Goal: Information Seeking & Learning: Learn about a topic

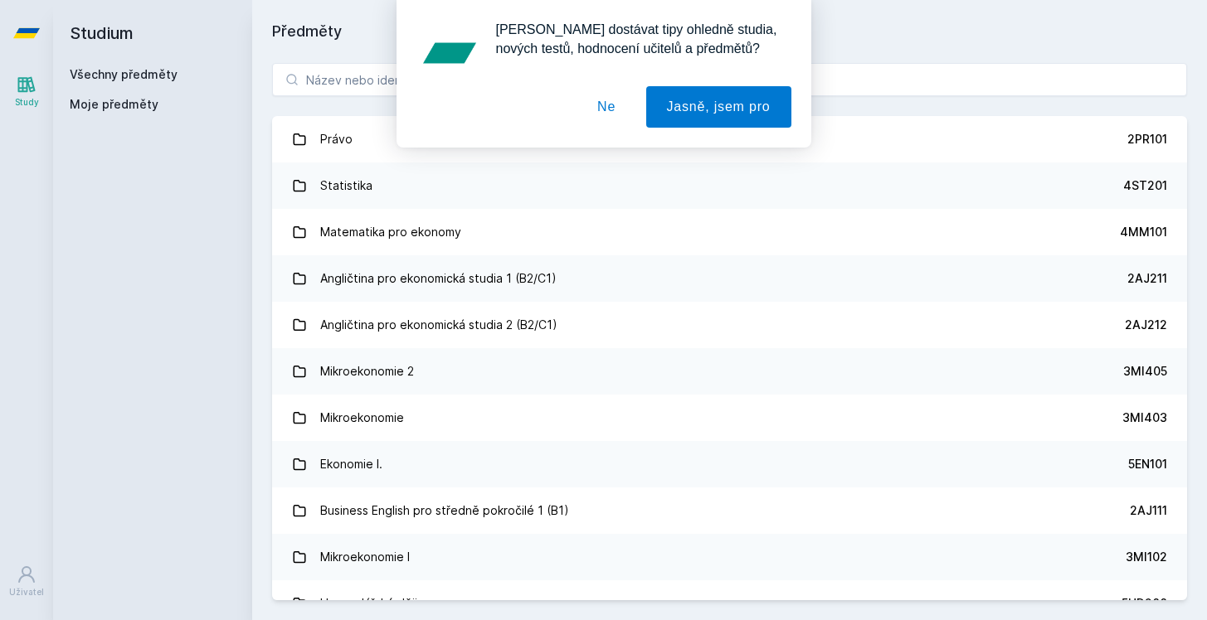
click at [618, 106] on button "Ne" at bounding box center [607, 106] width 60 height 41
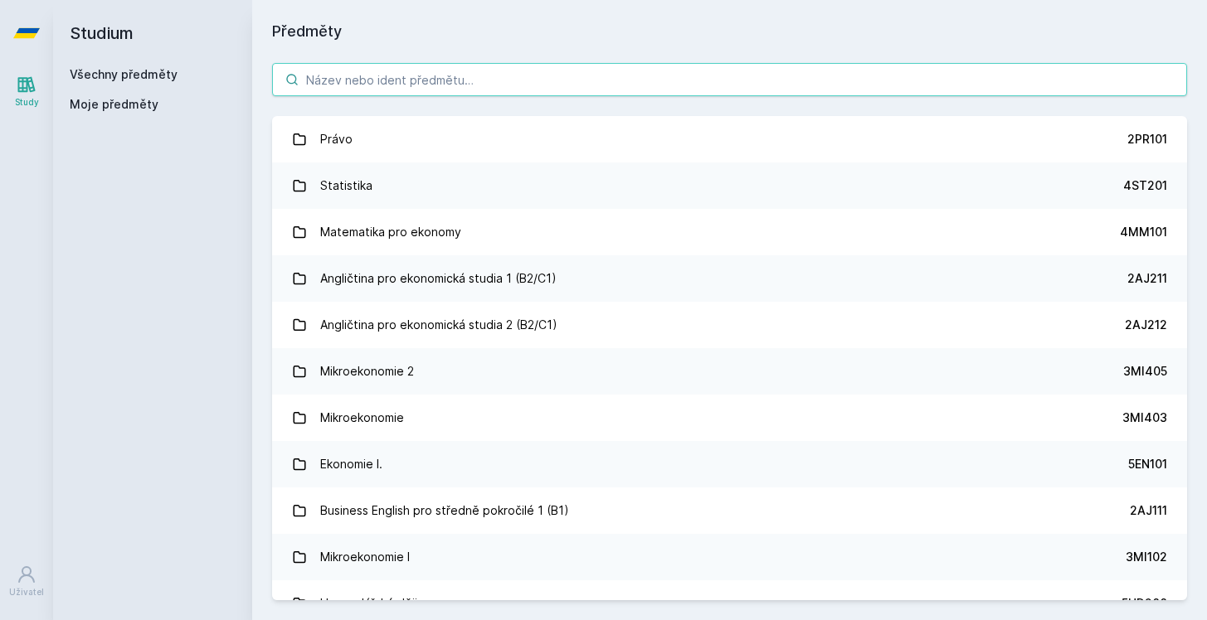
click at [605, 75] on input "search" at bounding box center [729, 79] width 915 height 33
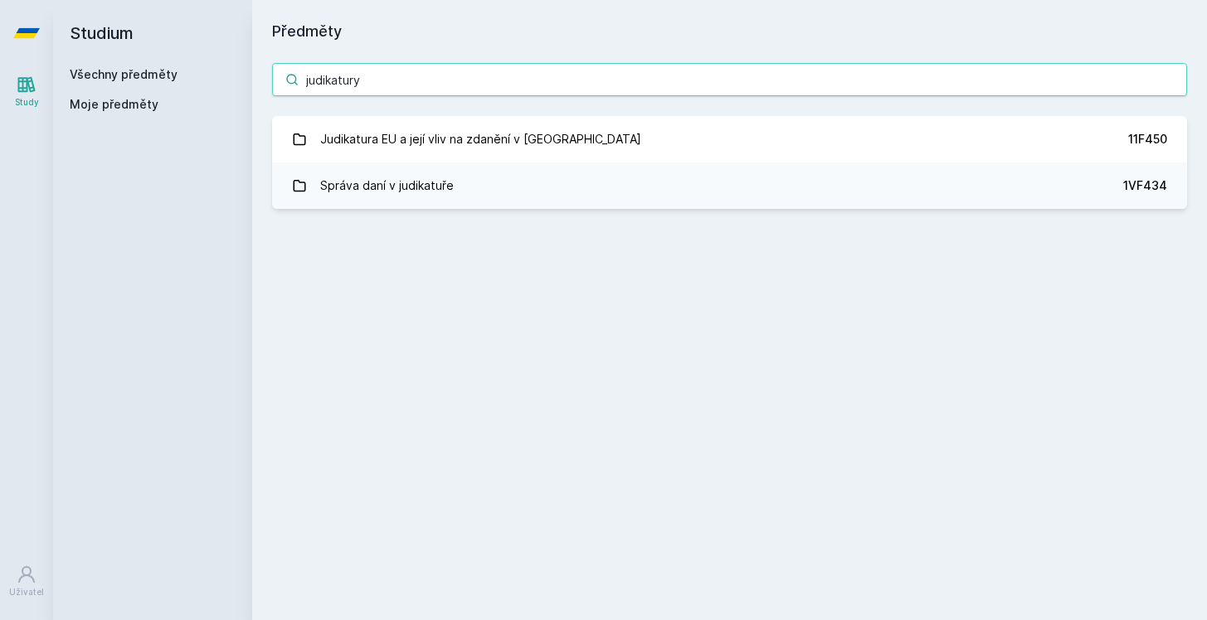
type input "judikatury"
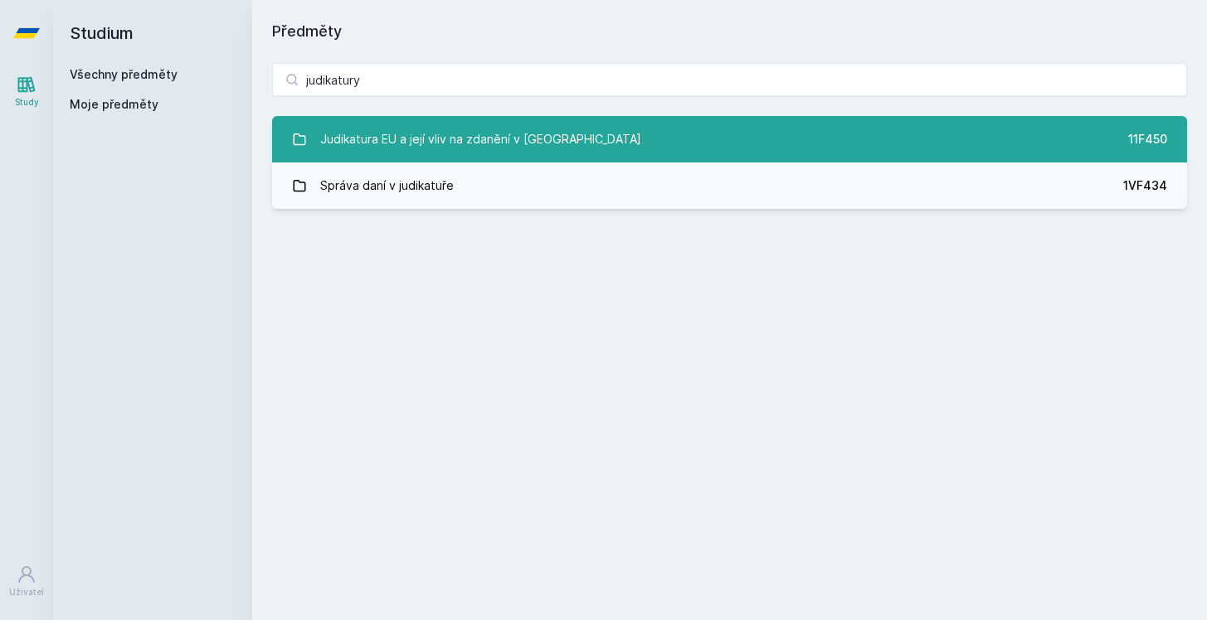
drag, startPoint x: 606, startPoint y: 74, endPoint x: 502, endPoint y: 141, distance: 123.6
click at [502, 141] on div "Judikatura EU a její vliv na zdanění v ČR" at bounding box center [480, 139] width 321 height 33
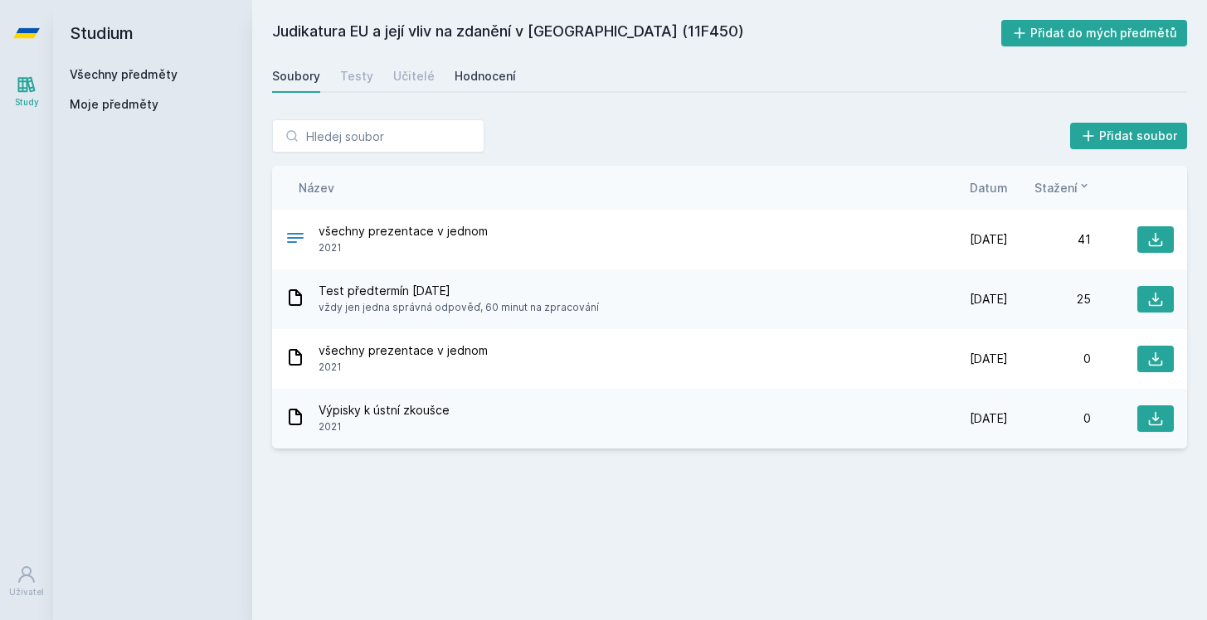
click at [474, 75] on div "Hodnocení" at bounding box center [485, 76] width 61 height 17
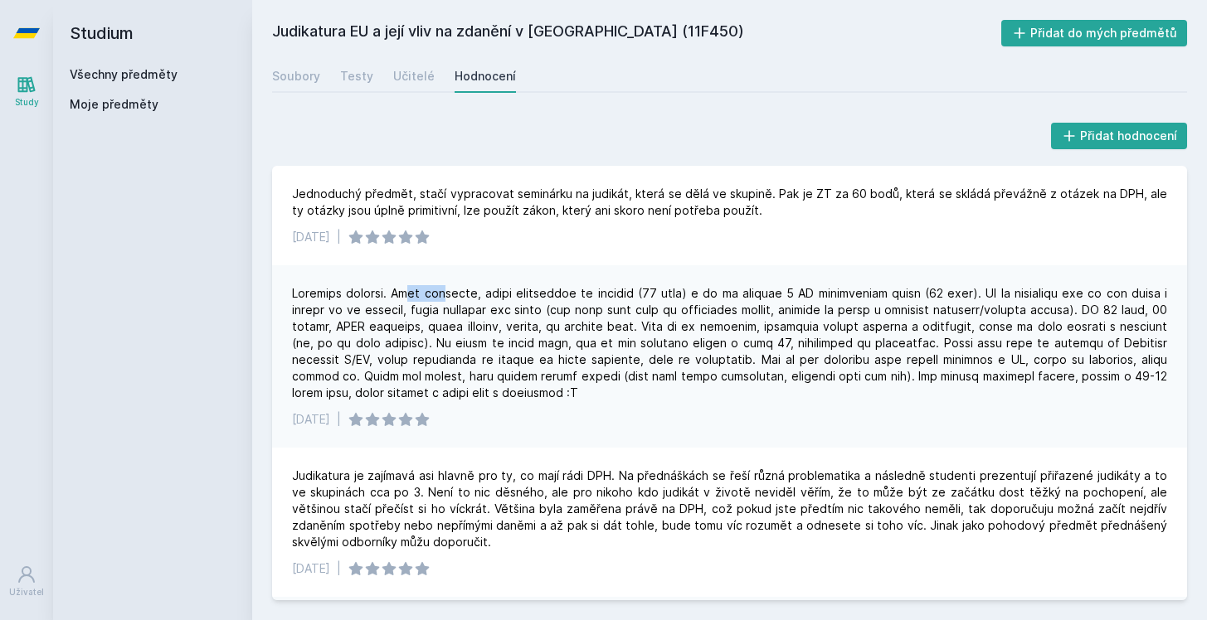
drag, startPoint x: 421, startPoint y: 292, endPoint x: 454, endPoint y: 293, distance: 32.4
click at [454, 293] on div at bounding box center [729, 343] width 875 height 116
click at [461, 323] on div at bounding box center [729, 343] width 875 height 116
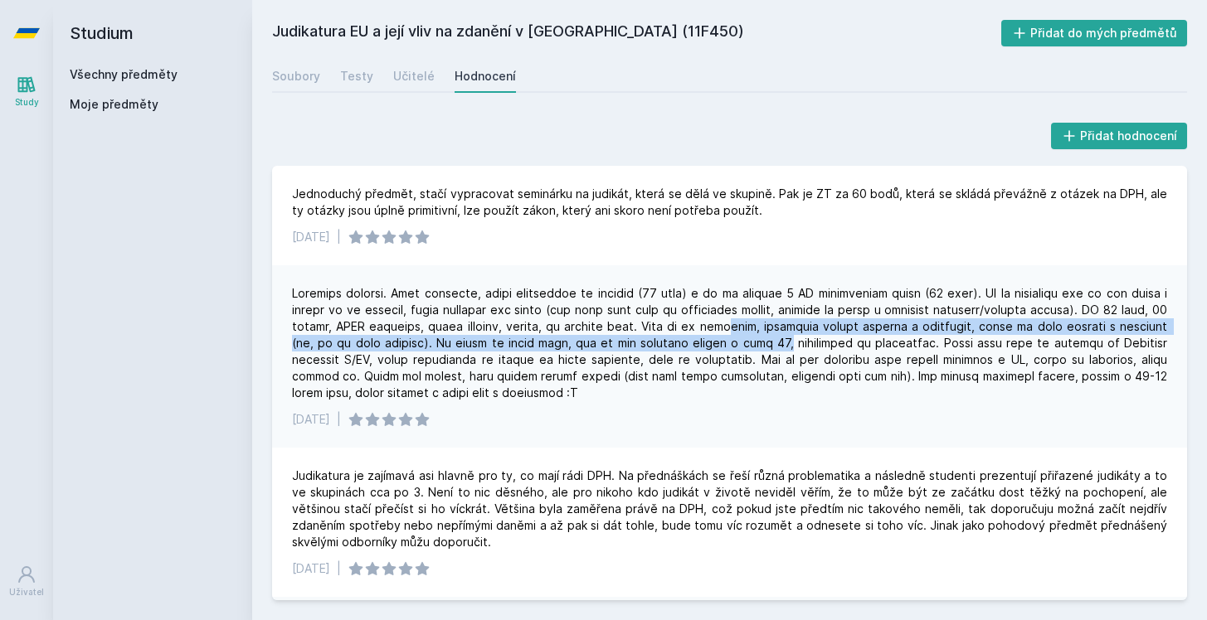
drag, startPoint x: 796, startPoint y: 323, endPoint x: 805, endPoint y: 343, distance: 22.7
click at [805, 343] on div at bounding box center [729, 343] width 875 height 116
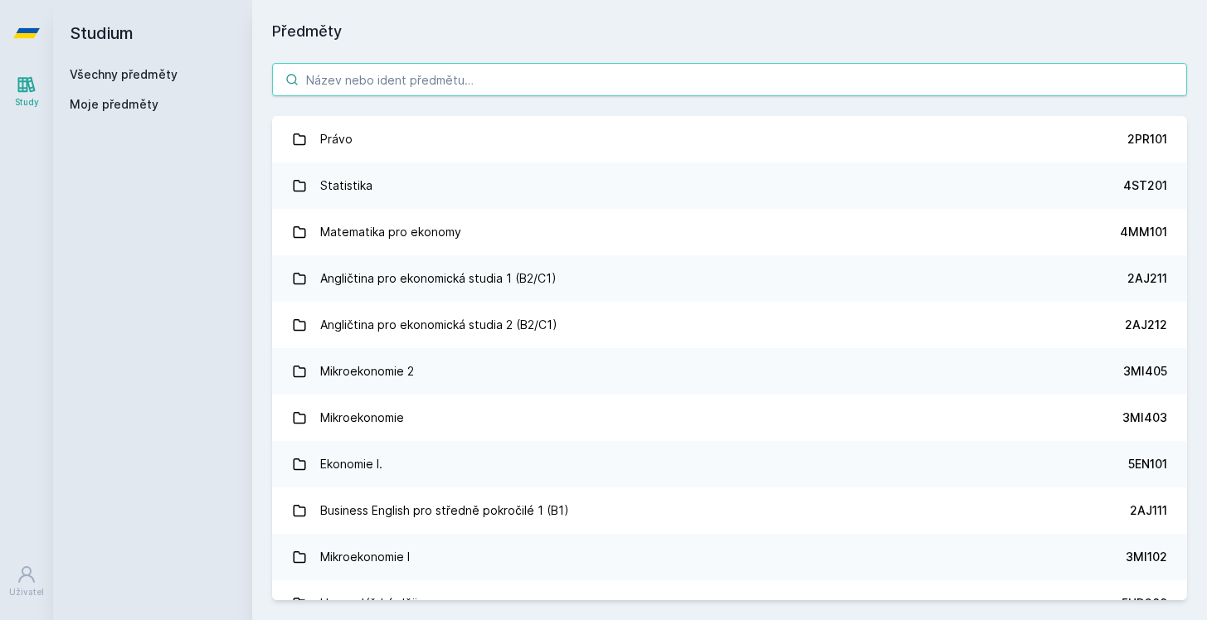
click at [698, 77] on input "search" at bounding box center [729, 79] width 915 height 33
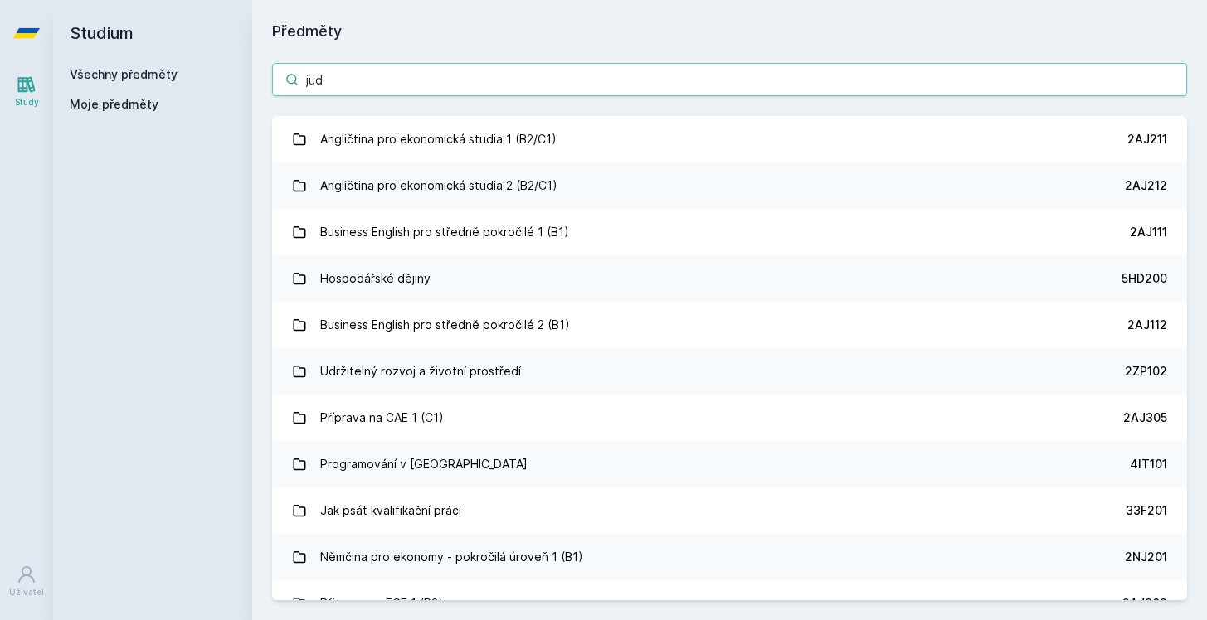
type input "judi"
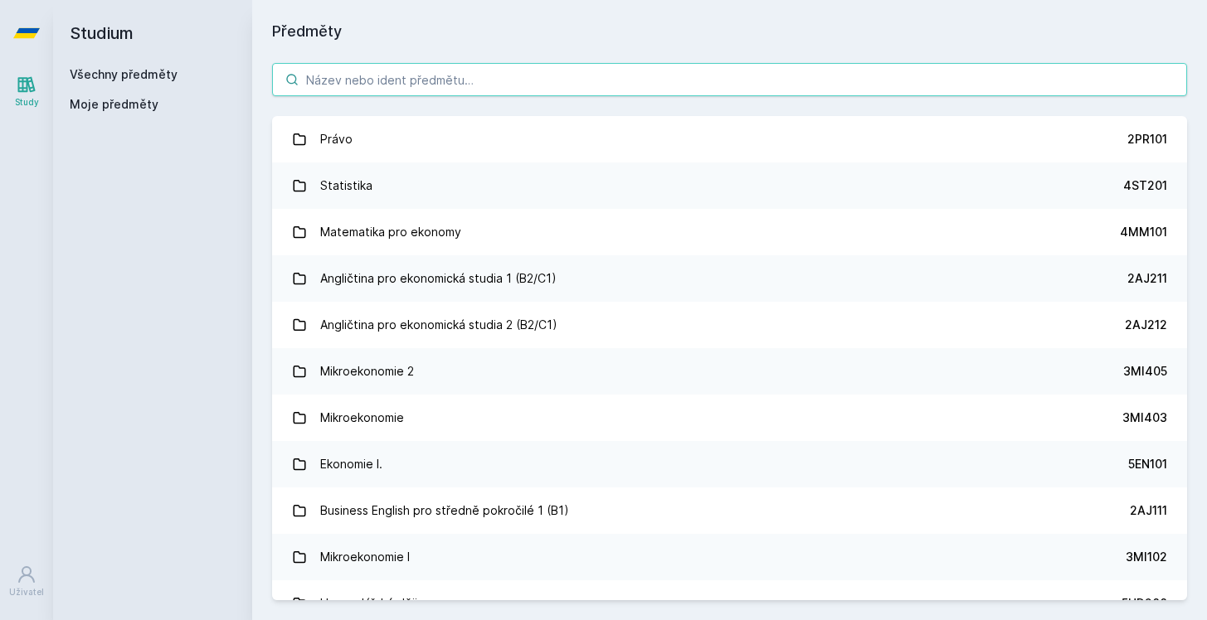
click at [645, 83] on input "search" at bounding box center [729, 79] width 915 height 33
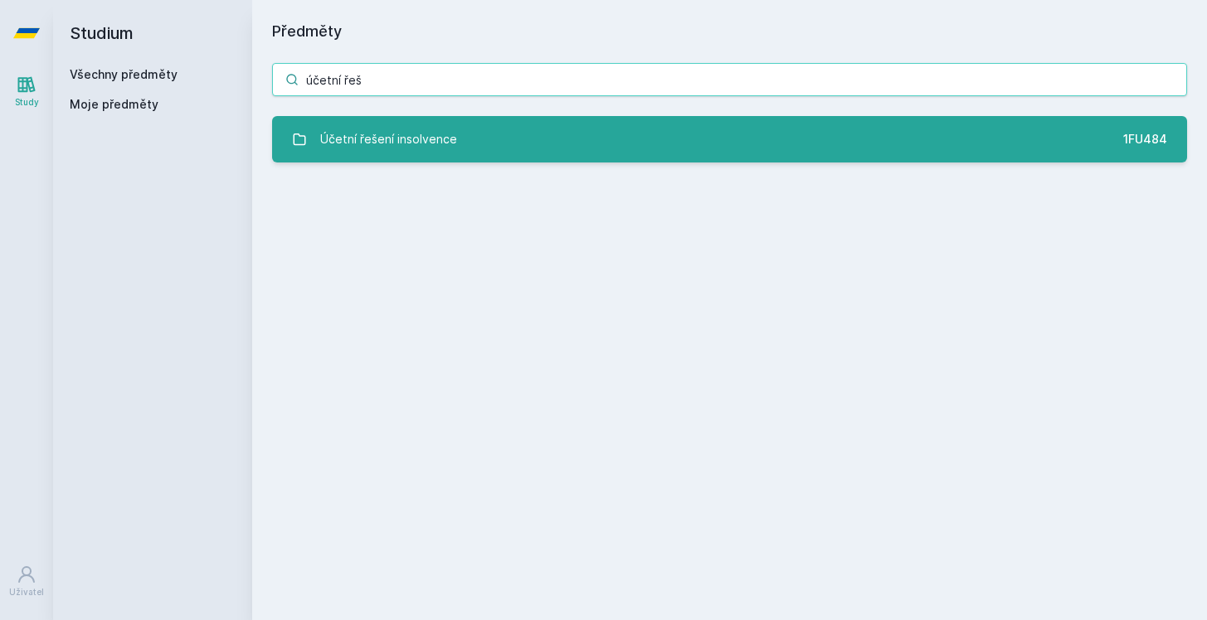
type input "účetní řeš"
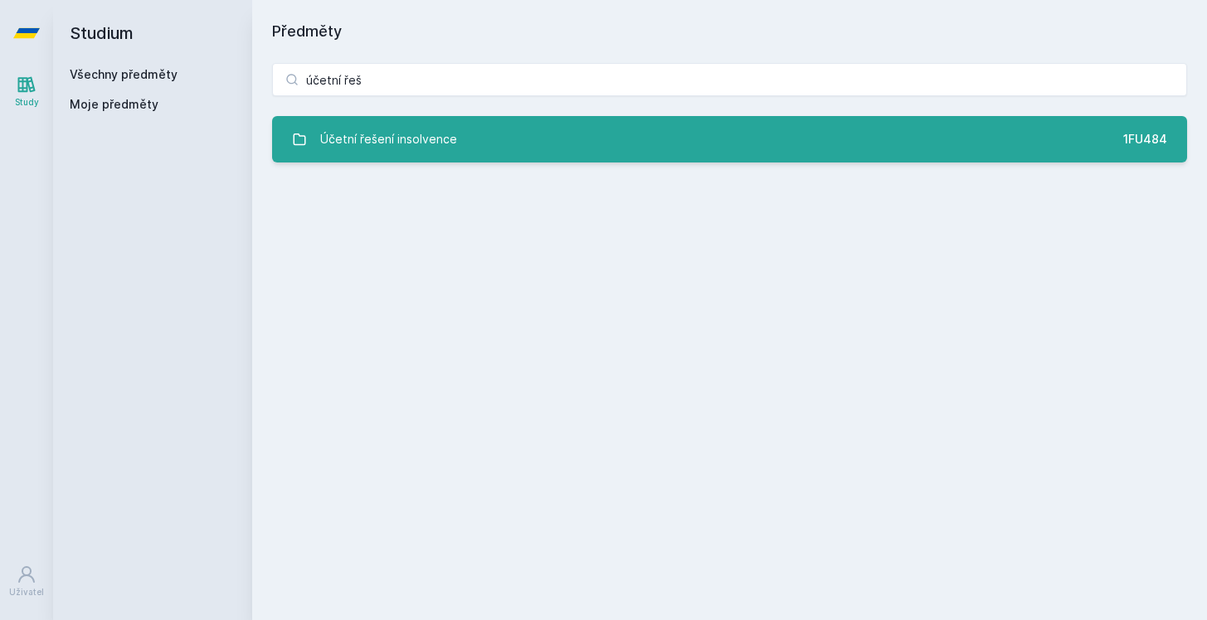
click at [484, 142] on link "Účetní řešení insolvence 1FU484" at bounding box center [729, 139] width 915 height 46
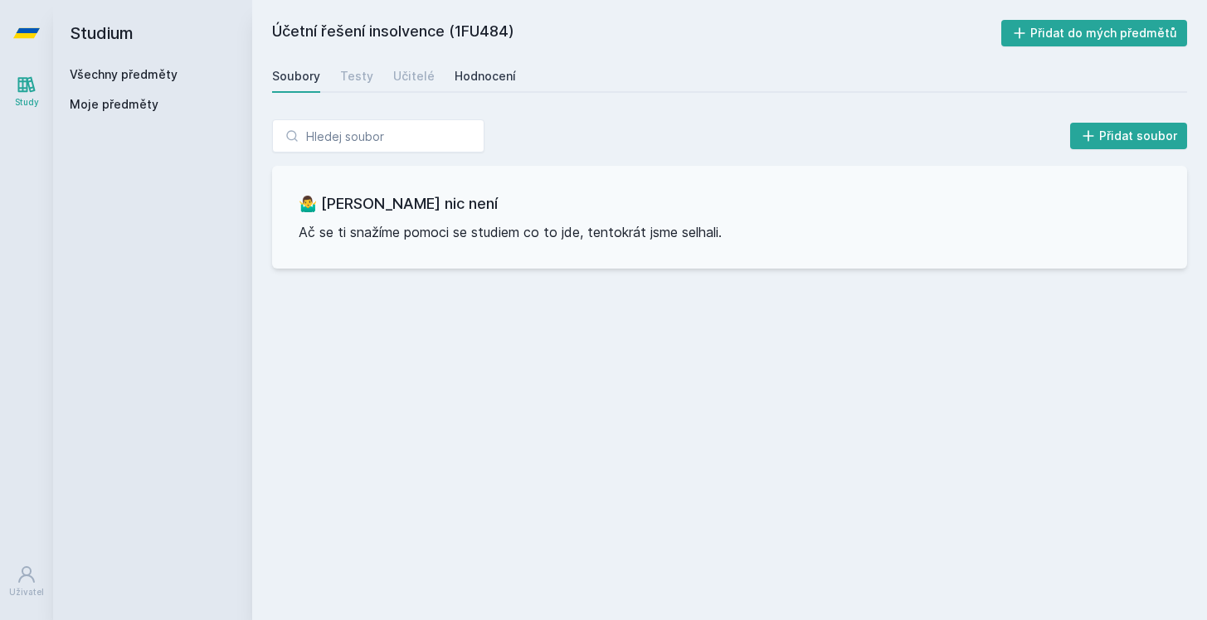
click at [473, 66] on link "Hodnocení" at bounding box center [485, 76] width 61 height 33
